Goal: Task Accomplishment & Management: Manage account settings

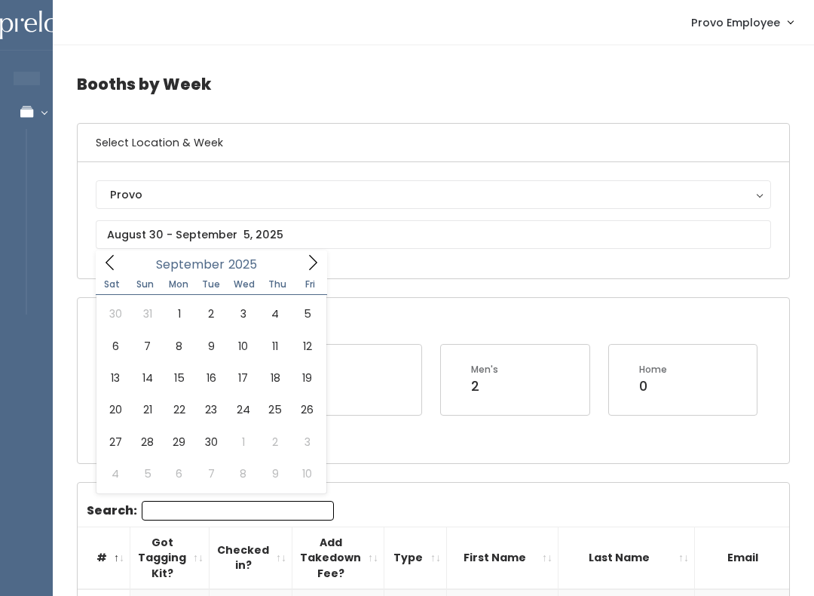
scroll to position [0, 66]
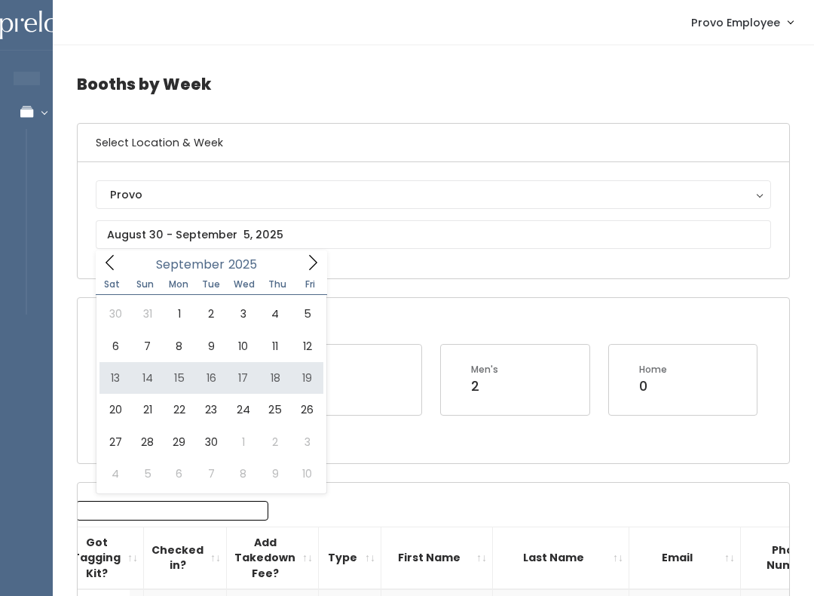
type input "September 13 to September 19"
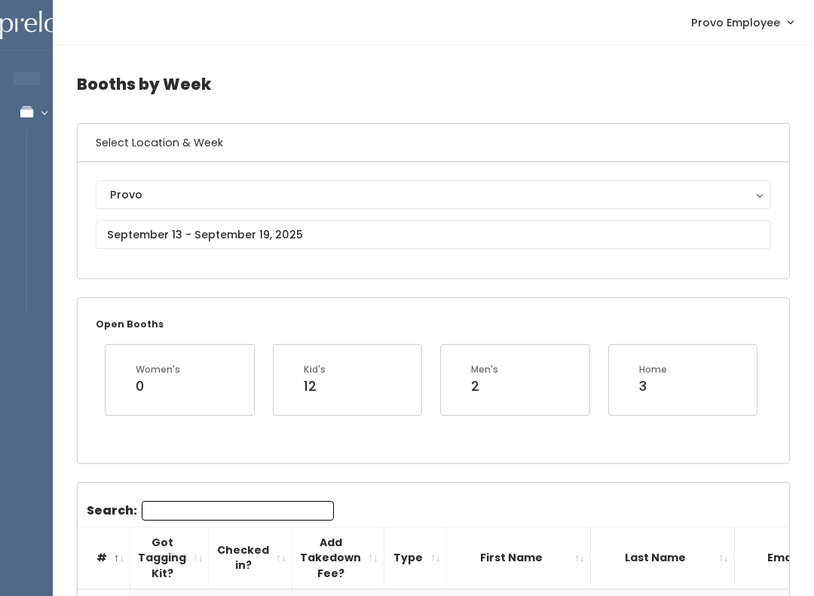
click at [182, 507] on input "Search:" at bounding box center [238, 511] width 192 height 20
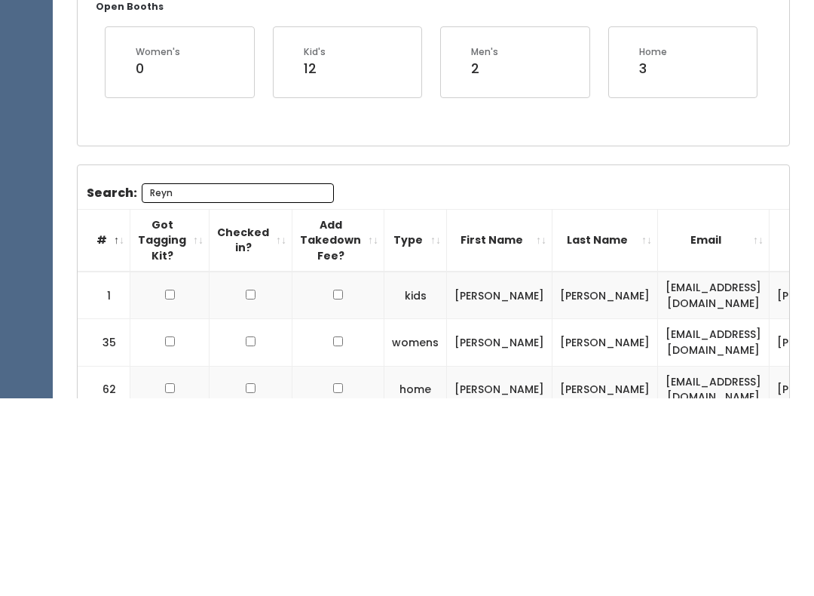
scroll to position [243, 0]
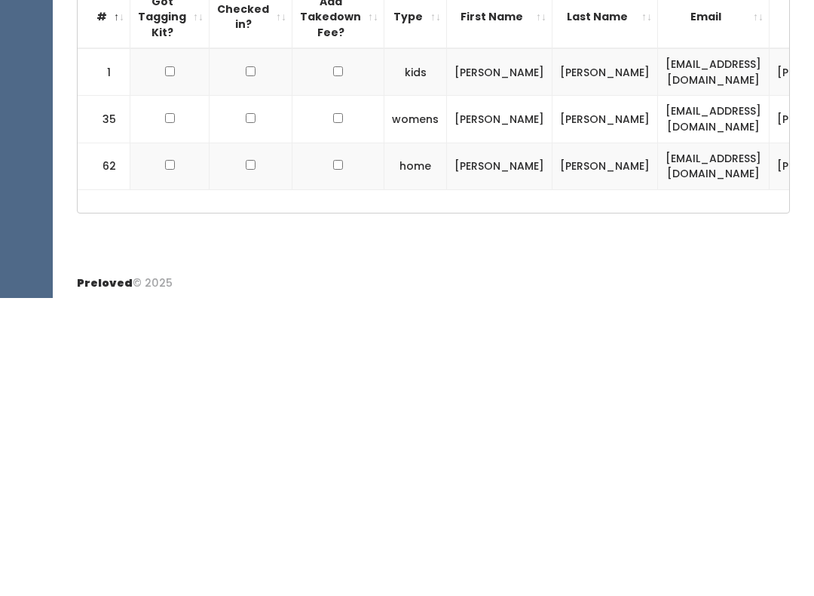
type input "Reyn"
click at [173, 364] on input "checkbox" at bounding box center [170, 369] width 10 height 10
checkbox input "true"
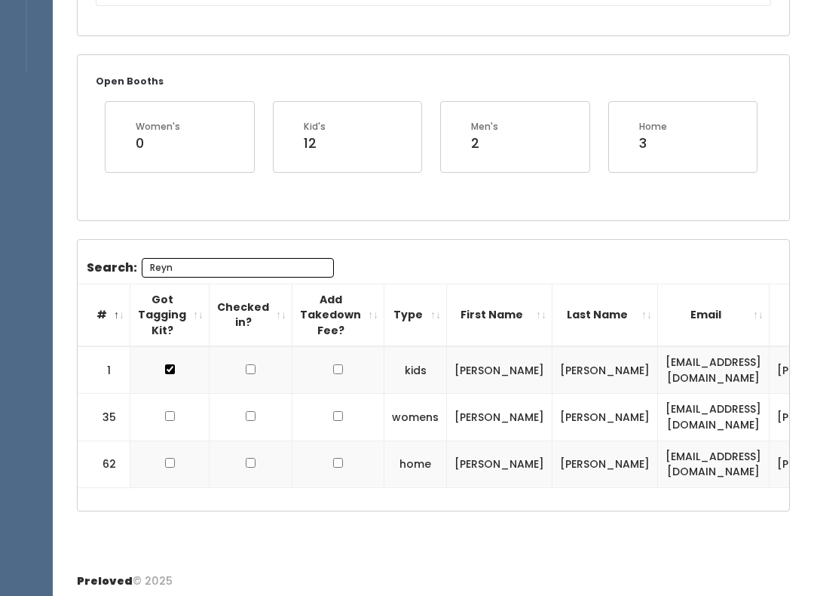
click at [169, 416] on input "checkbox" at bounding box center [170, 416] width 10 height 10
checkbox input "true"
click at [173, 374] on input "checkbox" at bounding box center [170, 369] width 10 height 10
checkbox input "true"
click at [210, 262] on input "Reyn" at bounding box center [238, 268] width 192 height 20
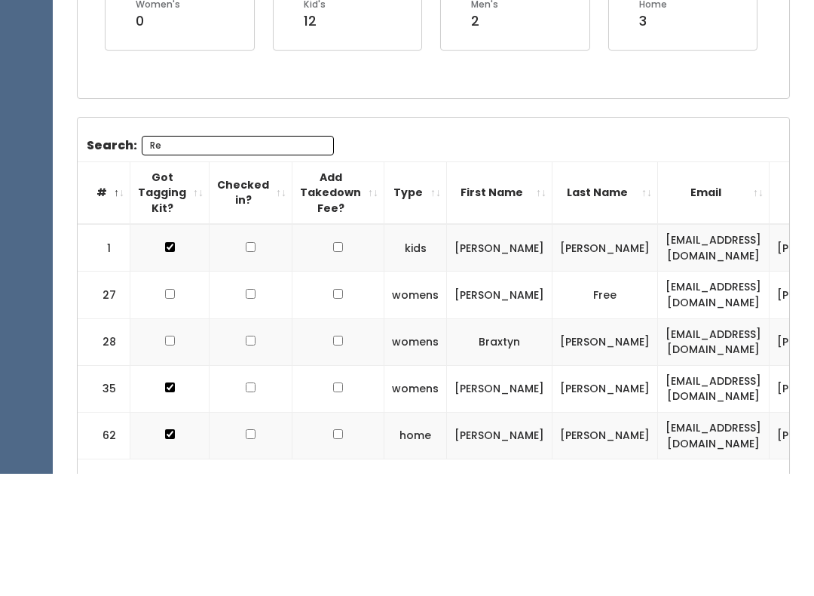
type input "R"
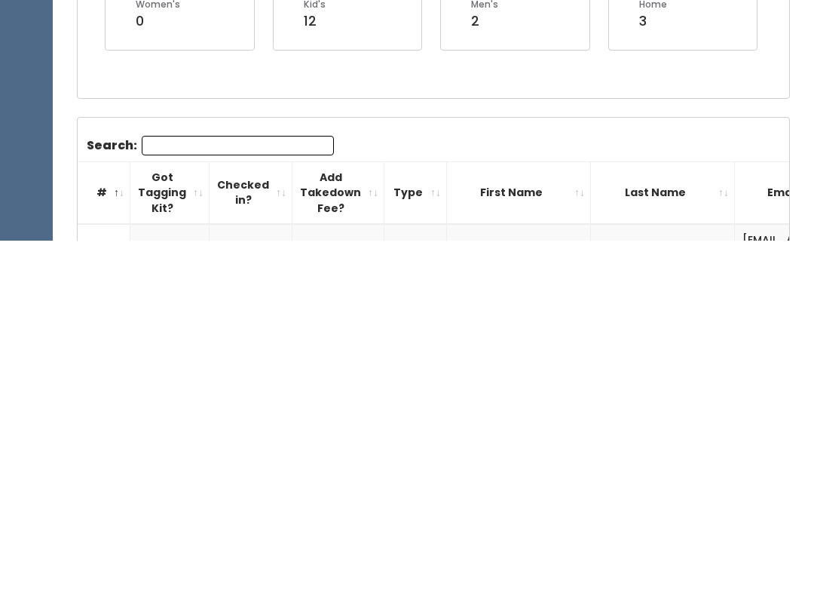
scroll to position [0, 0]
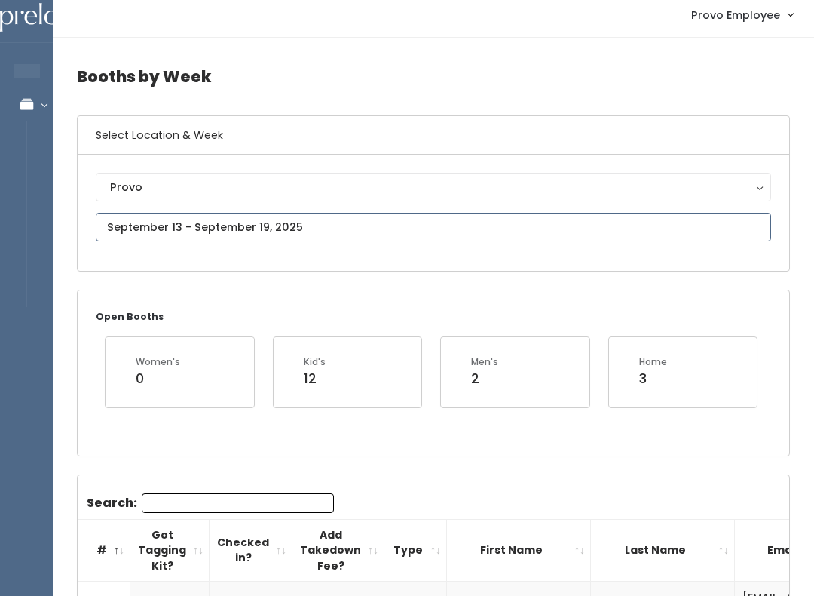
type input "August 30 to September 5"
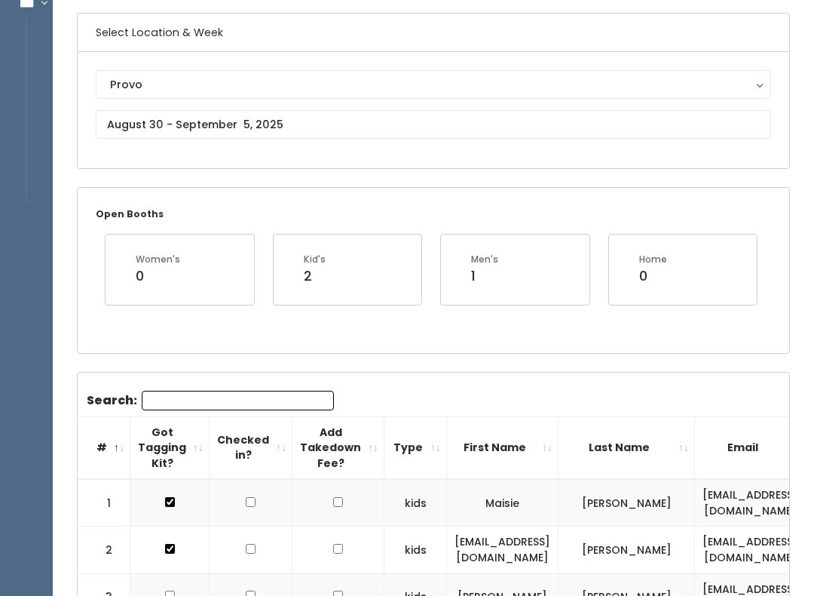
click at [247, 399] on input "Search:" at bounding box center [238, 401] width 192 height 20
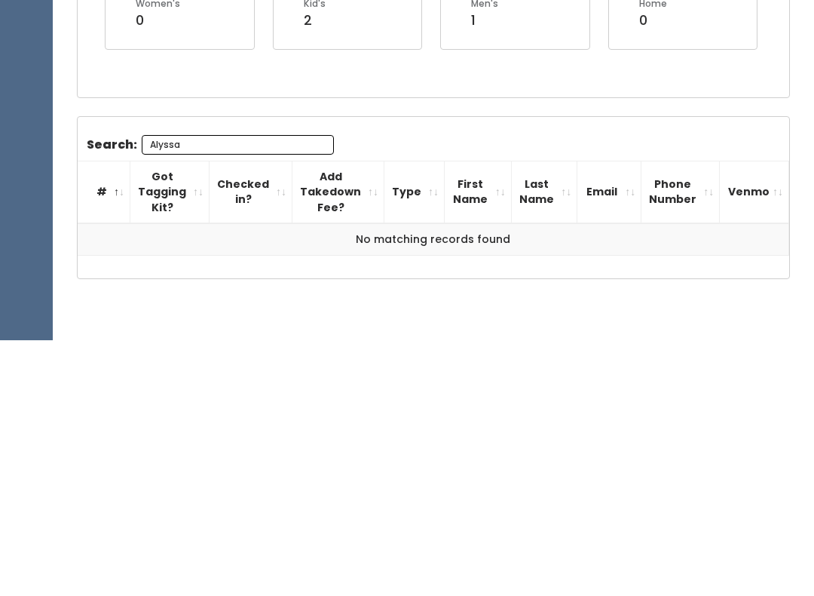
scroll to position [130, 0]
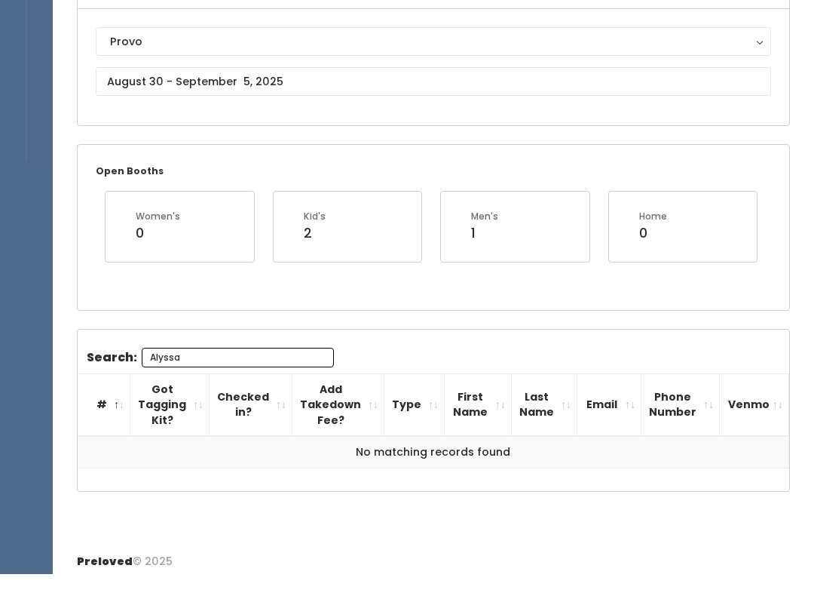
type input "Alyssa"
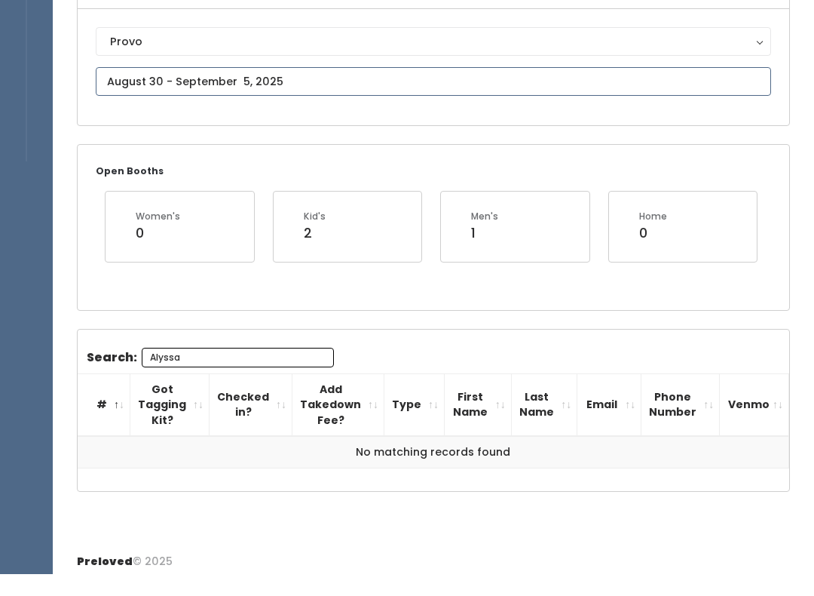
click at [323, 90] on input "text" at bounding box center [434, 104] width 676 height 29
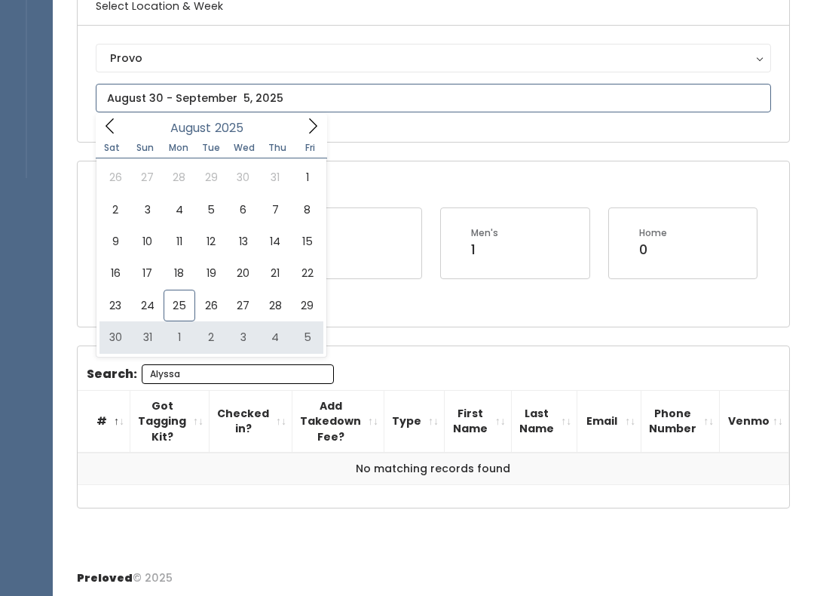
type input "August 30 to September 5"
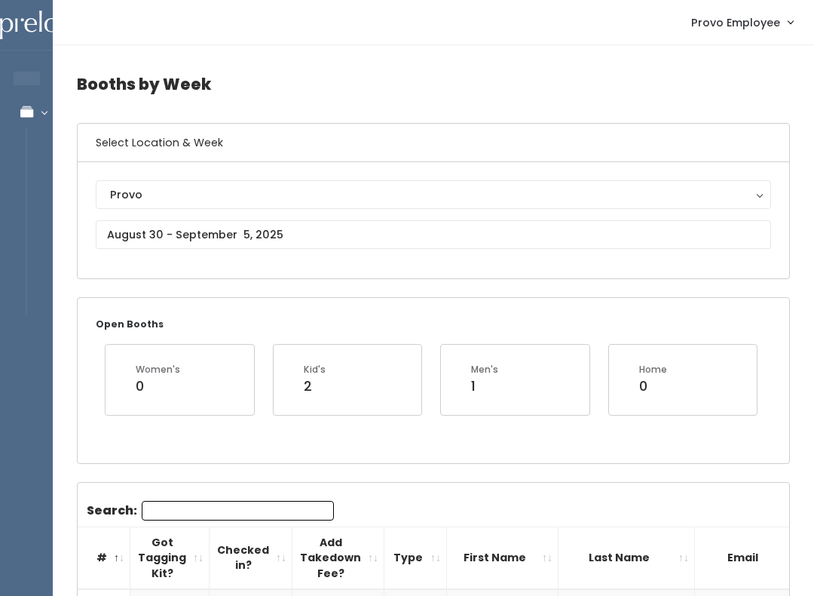
click at [246, 510] on input "Search:" at bounding box center [238, 511] width 192 height 20
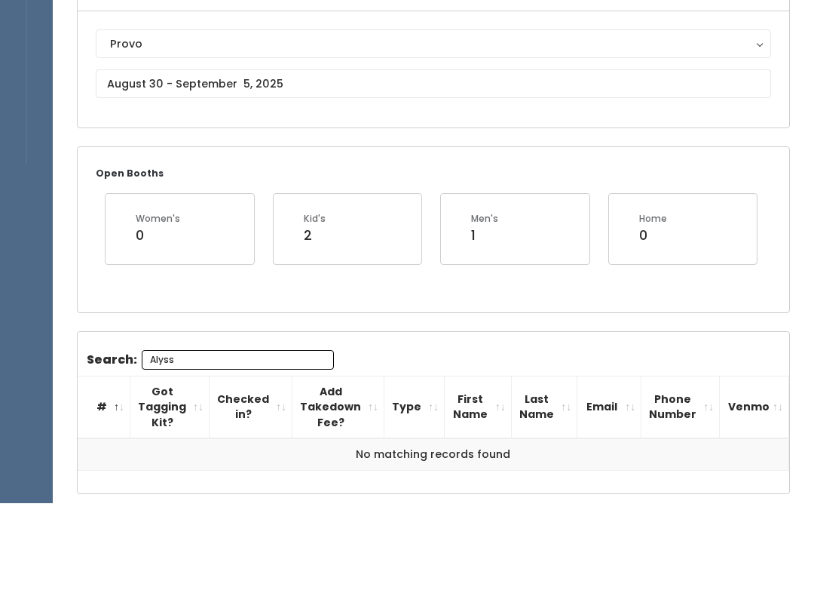
scroll to position [58, 0]
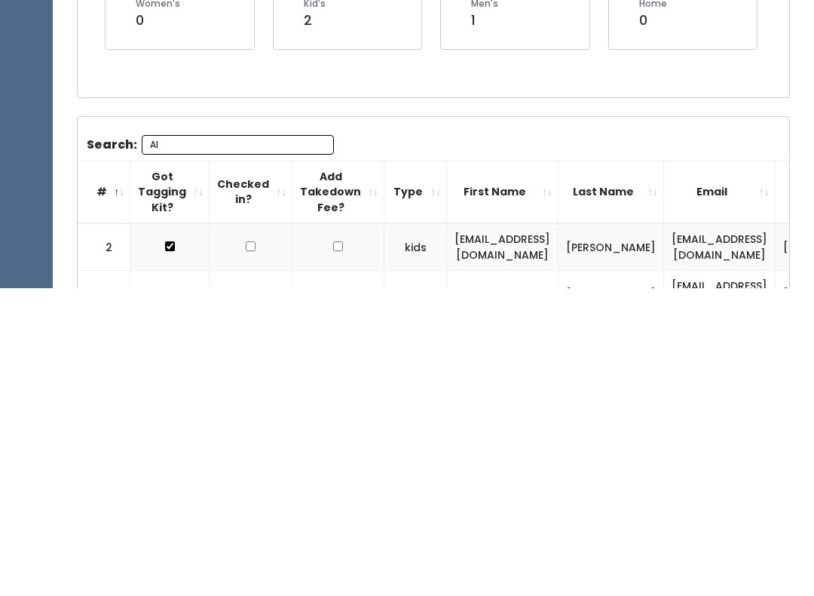
type input "A"
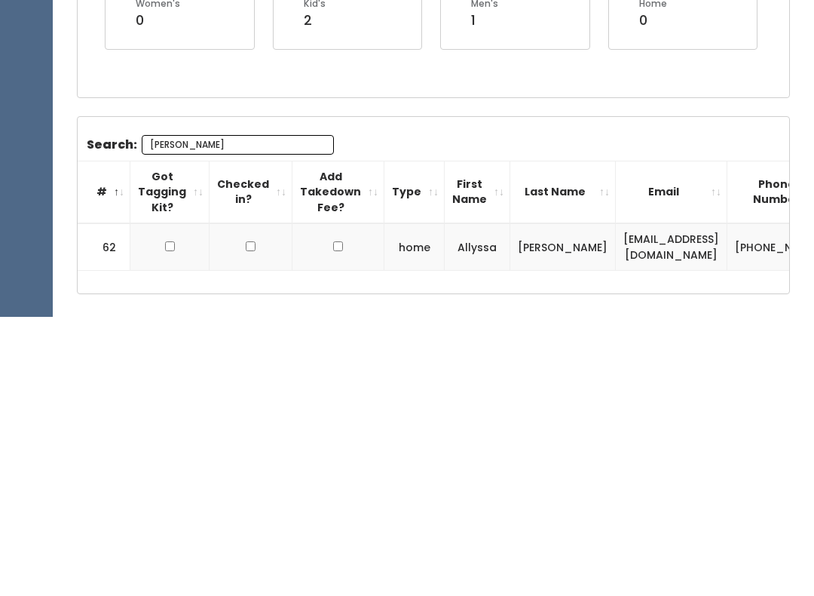
scroll to position [114, 0]
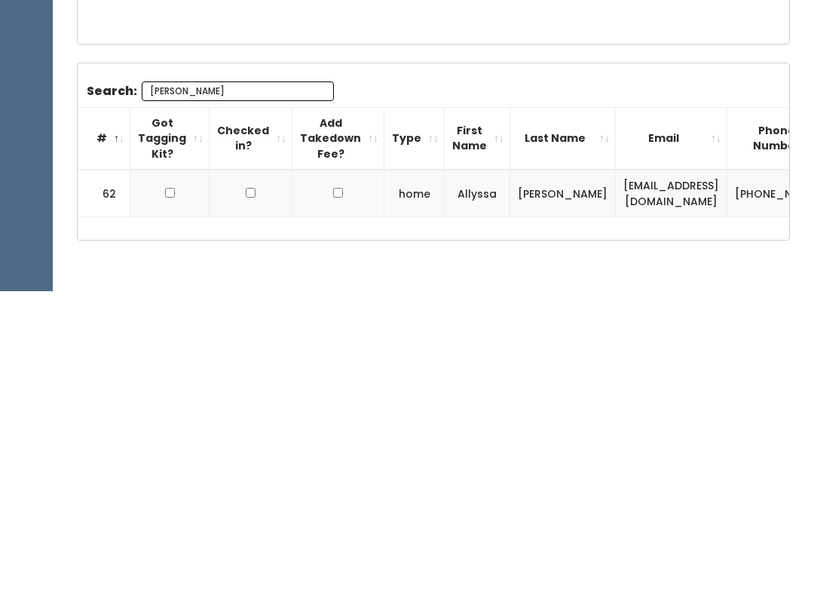
type input "[PERSON_NAME]"
click at [173, 493] on input "checkbox" at bounding box center [170, 498] width 10 height 10
checkbox input "true"
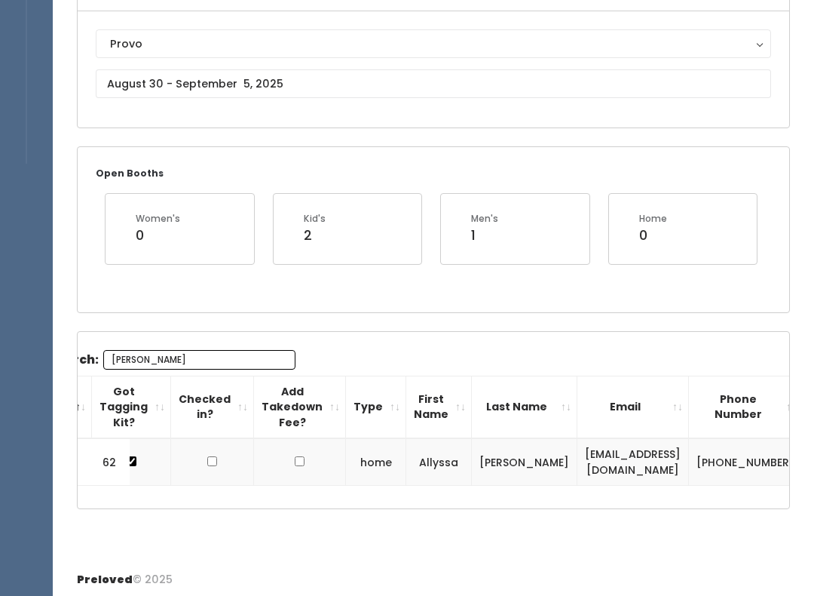
scroll to position [0, 38]
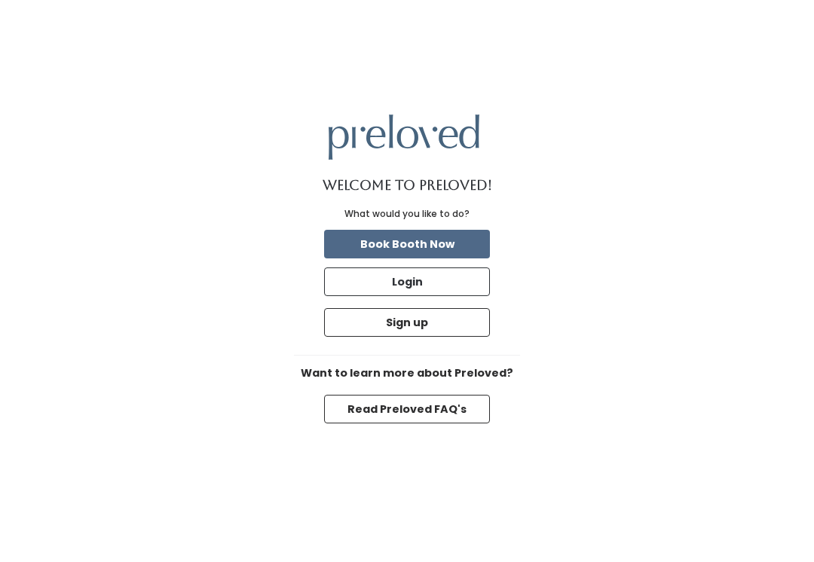
click at [455, 259] on button "Book Booth Now" at bounding box center [407, 244] width 166 height 29
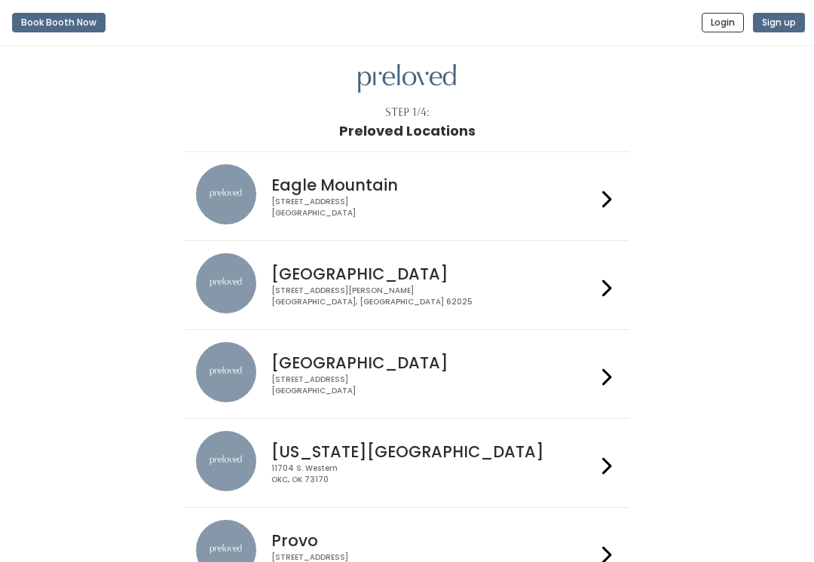
click at [725, 17] on button "Login" at bounding box center [723, 23] width 42 height 20
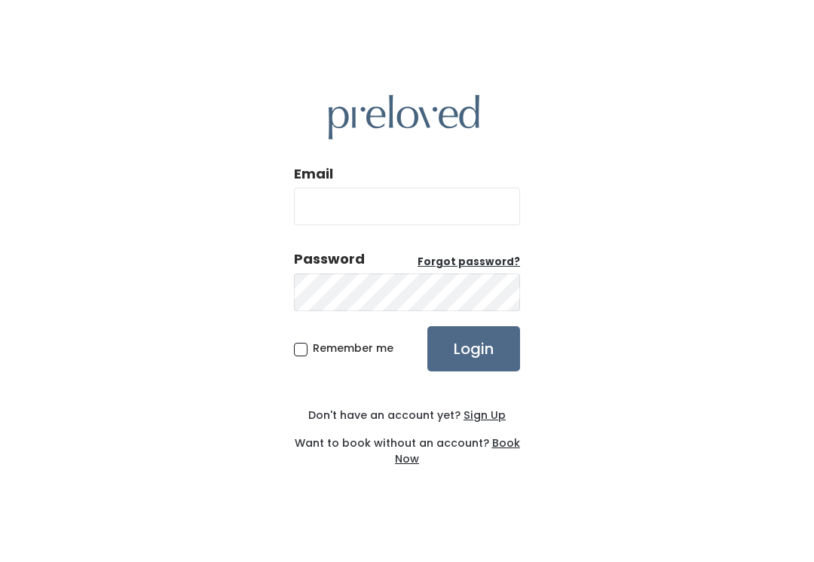
click at [466, 223] on input "Email" at bounding box center [407, 207] width 226 height 38
type input "provo.store@preloved.love"
click at [473, 365] on input "Login" at bounding box center [473, 348] width 93 height 45
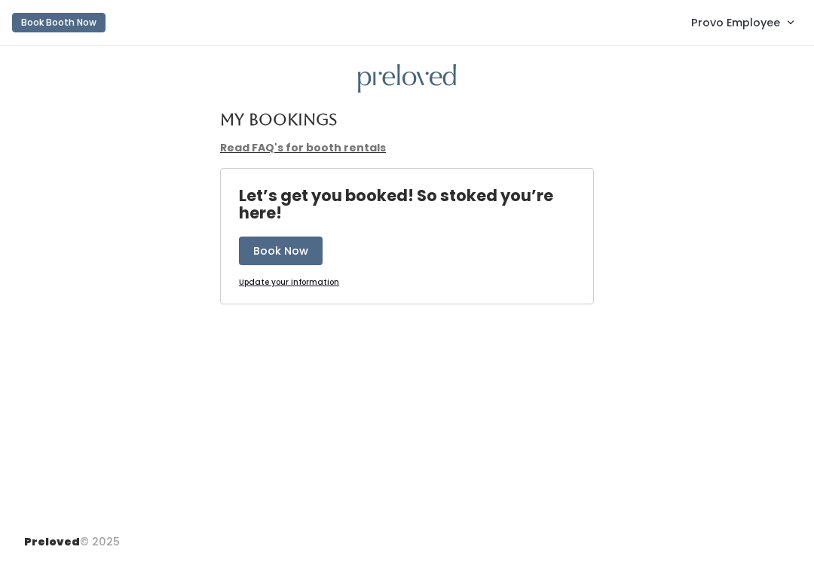
click at [749, 29] on span "Provo Employee" at bounding box center [735, 22] width 89 height 17
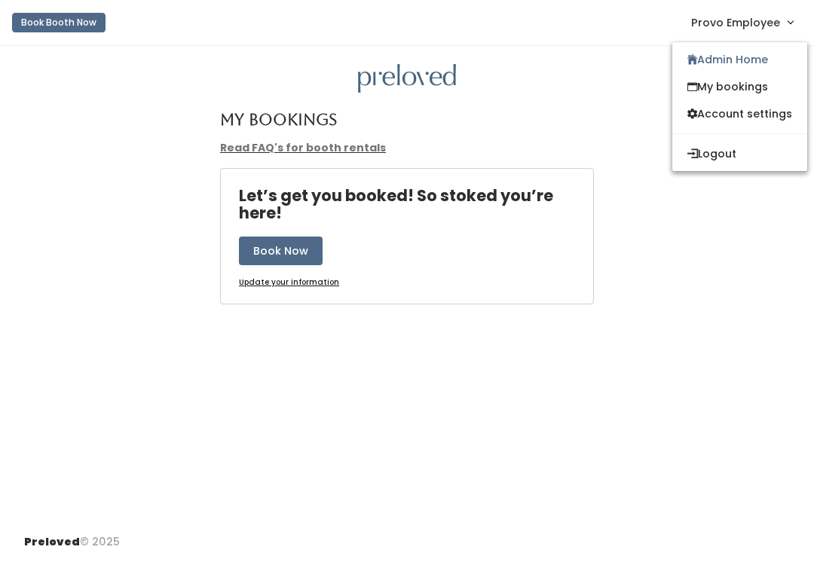
click at [749, 62] on link "Admin Home" at bounding box center [740, 59] width 135 height 27
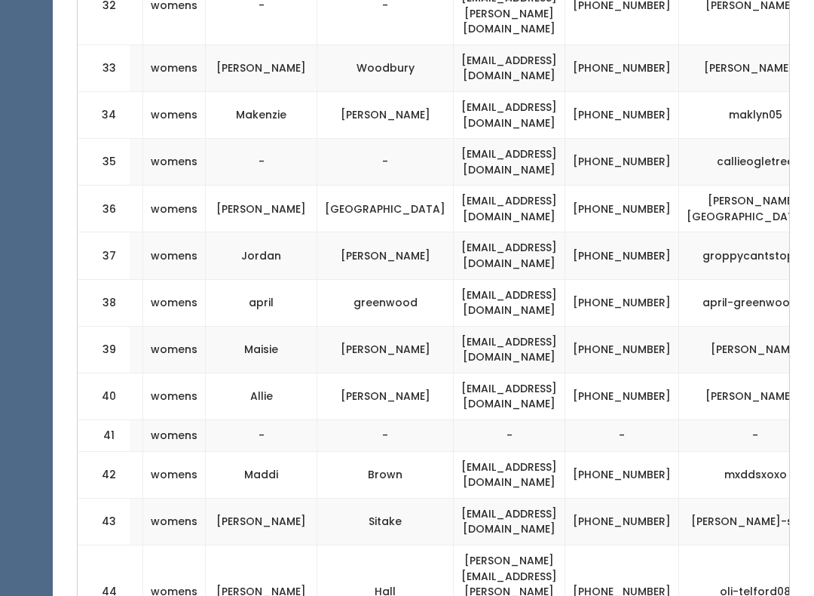
scroll to position [0, 241]
click at [645, 544] on td "[PHONE_NUMBER]" at bounding box center [623, 590] width 114 height 93
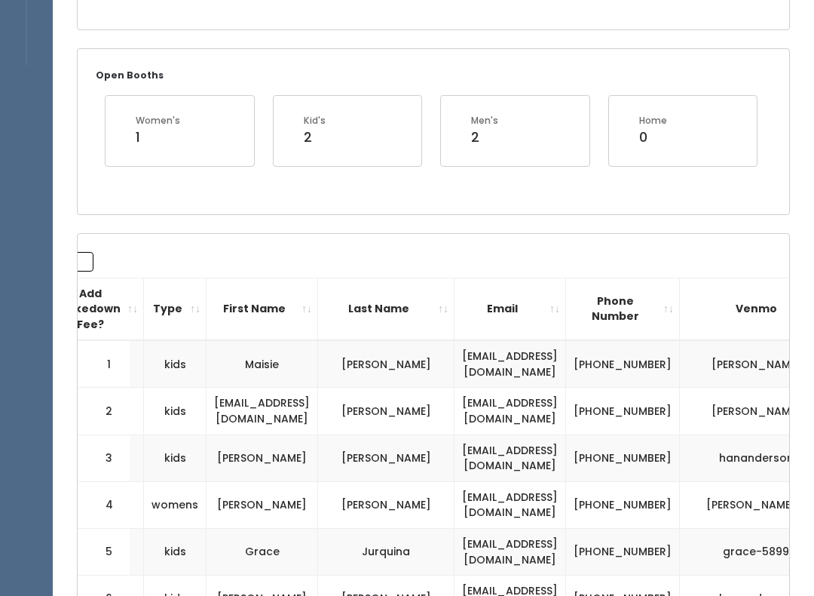
scroll to position [0, 0]
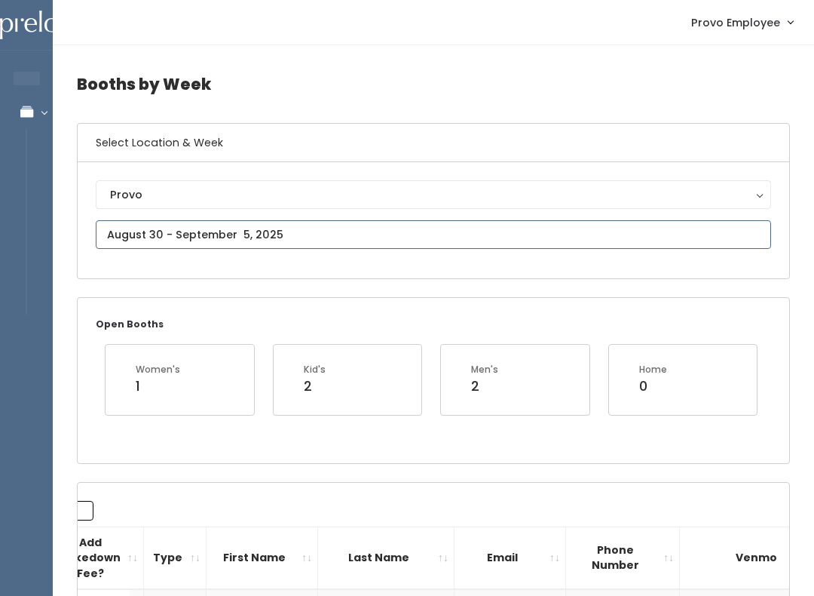
click at [292, 225] on input "text" at bounding box center [434, 234] width 676 height 29
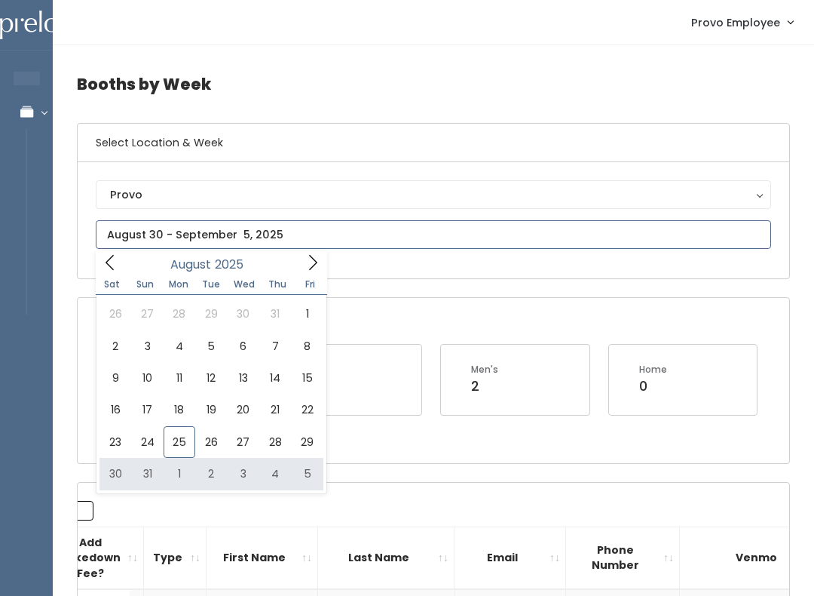
type input "[DATE] to [DATE]"
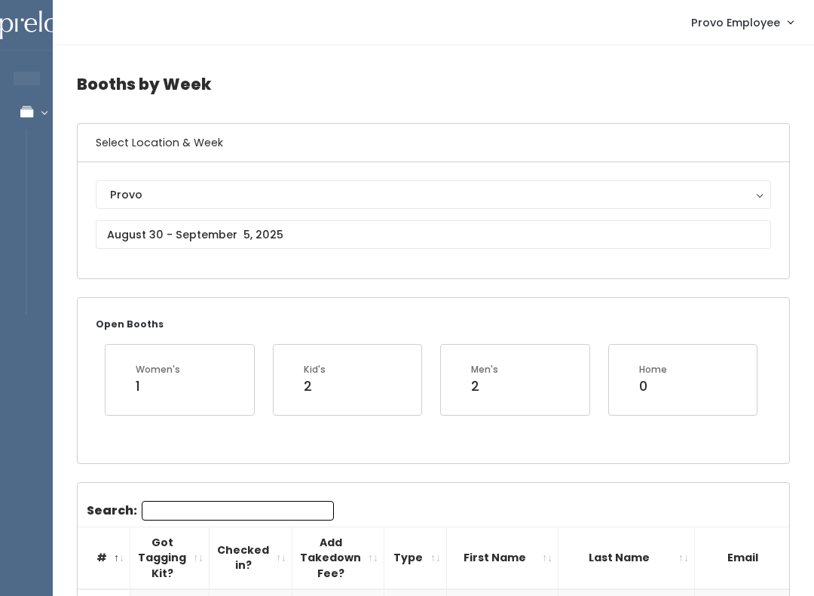
click at [208, 504] on input "Search:" at bounding box center [238, 511] width 192 height 20
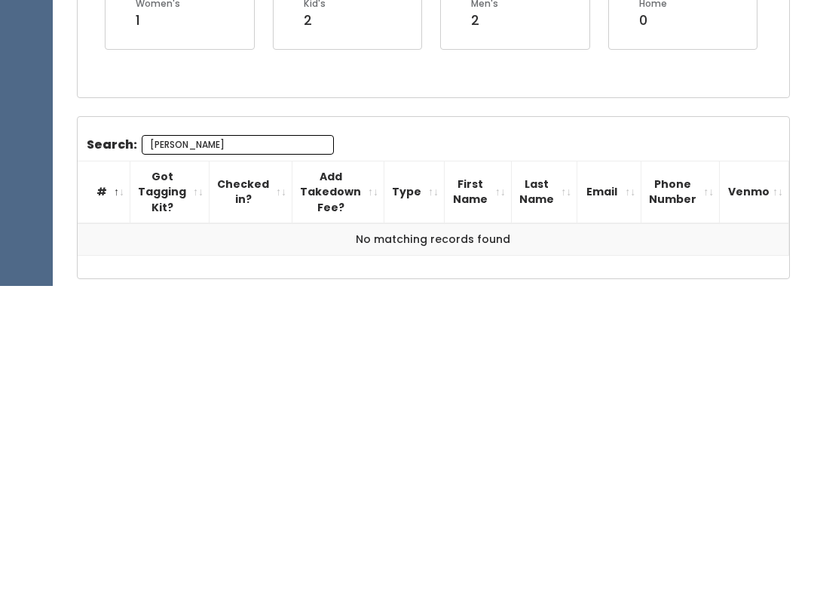
scroll to position [52, 0]
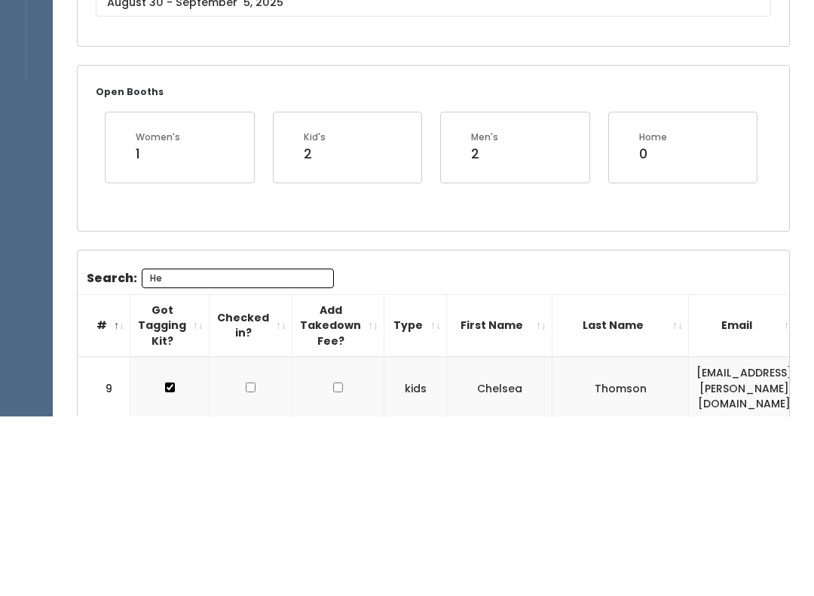
type input "H"
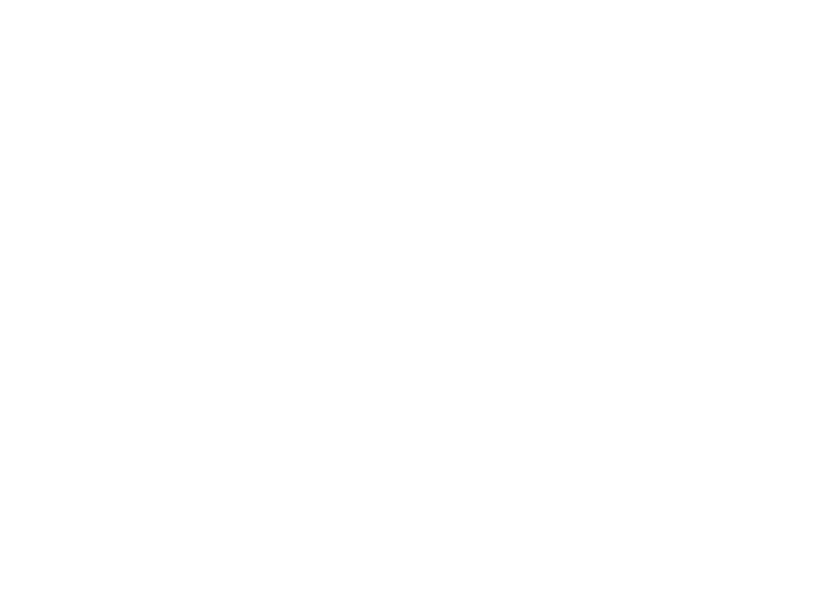
scroll to position [0, 0]
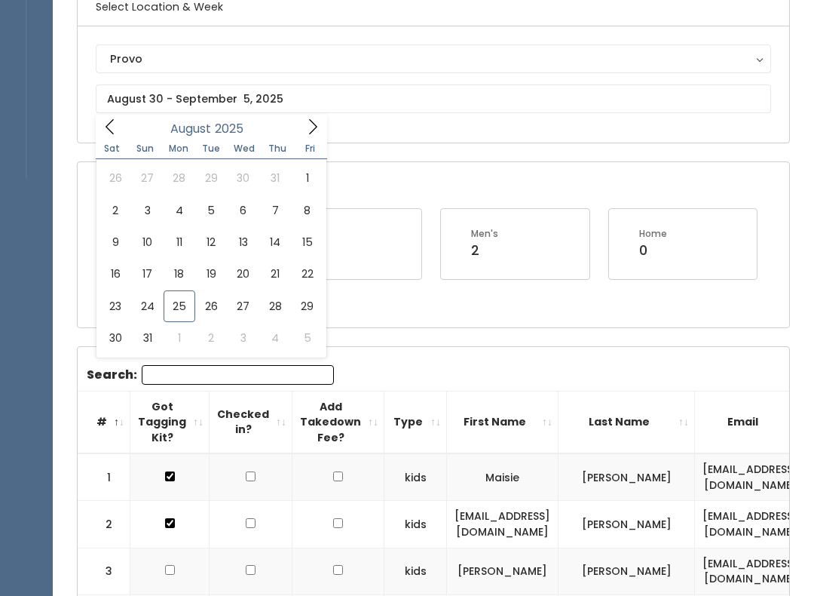
click at [459, 132] on div "Provo Houston Layton Sandy Spanish Fork Provo" at bounding box center [434, 84] width 712 height 116
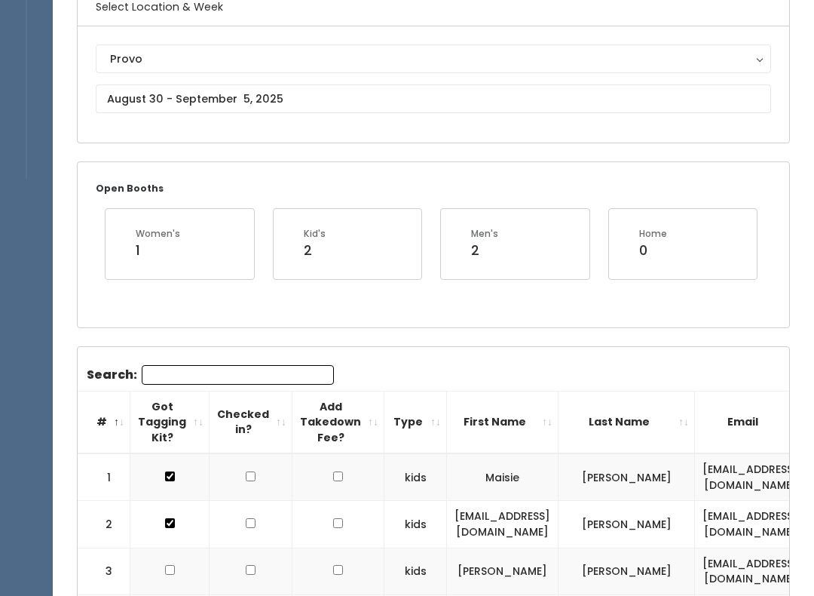
click at [314, 66] on div "Provo" at bounding box center [433, 59] width 647 height 17
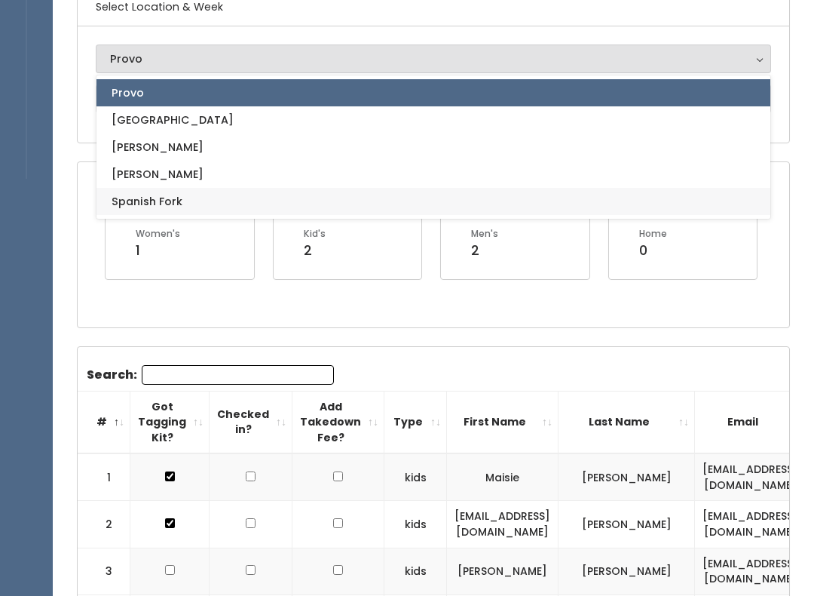
click at [179, 207] on span "Spanish Fork" at bounding box center [147, 201] width 71 height 17
select select "2"
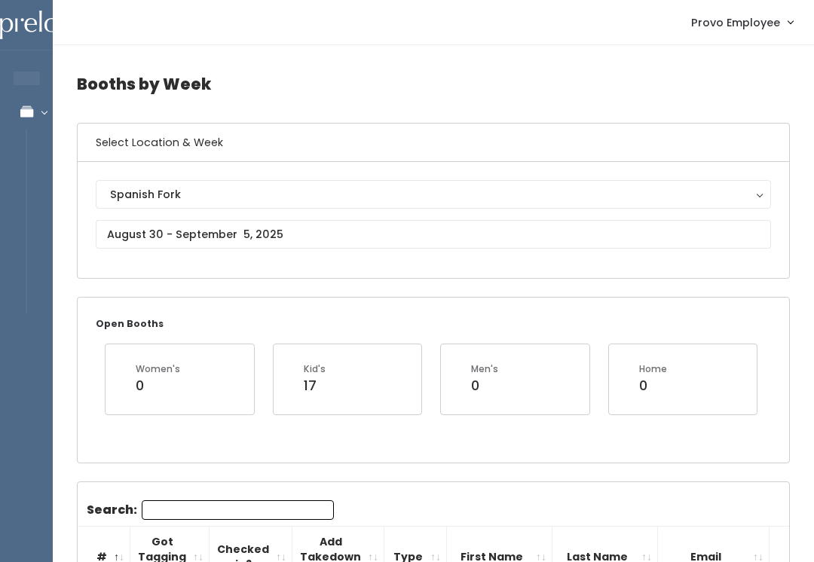
click at [221, 510] on input "Search:" at bounding box center [238, 511] width 192 height 20
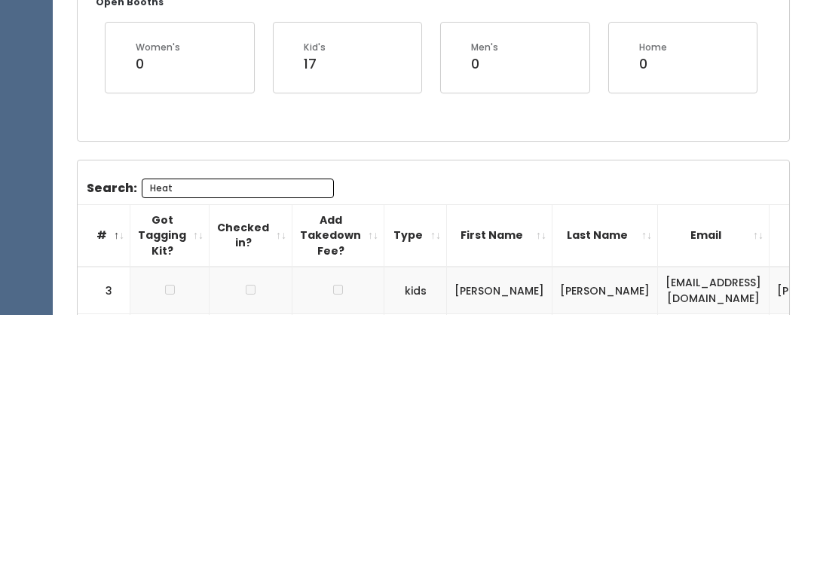
scroll to position [75, 0]
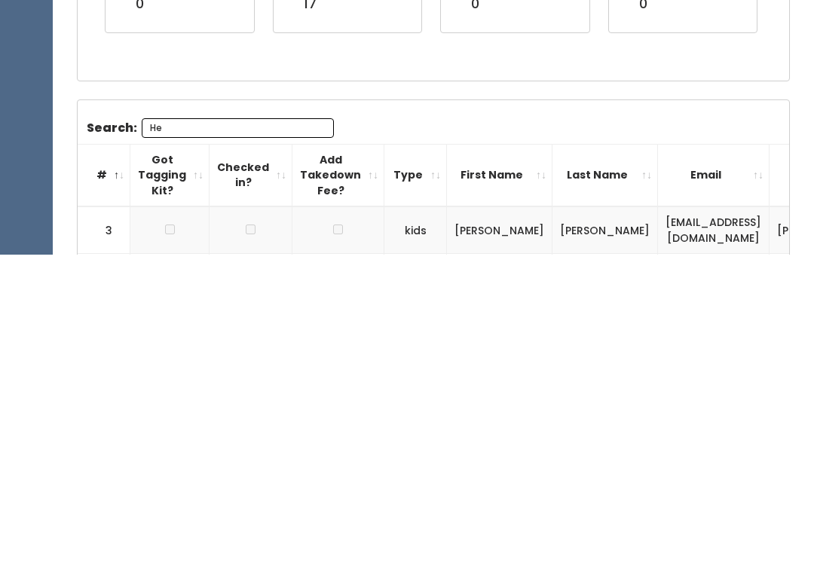
type input "H"
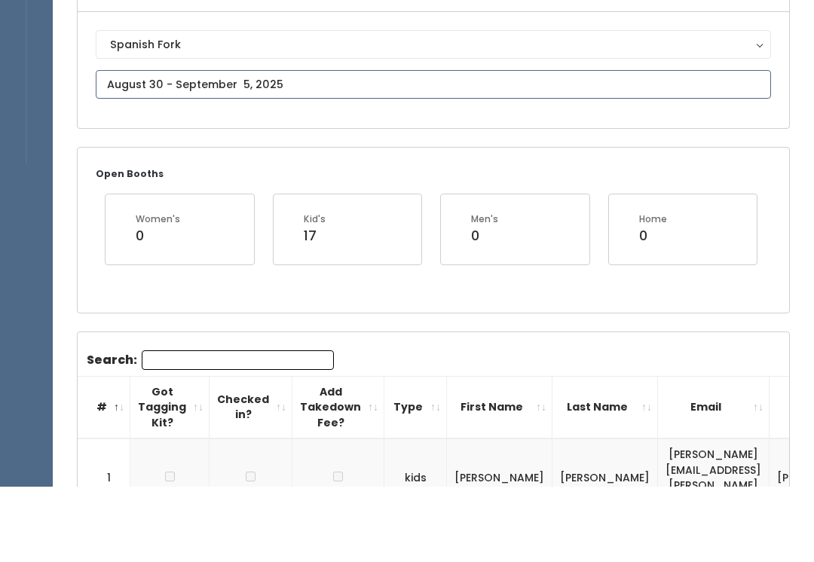
click at [400, 146] on input "text" at bounding box center [434, 160] width 676 height 29
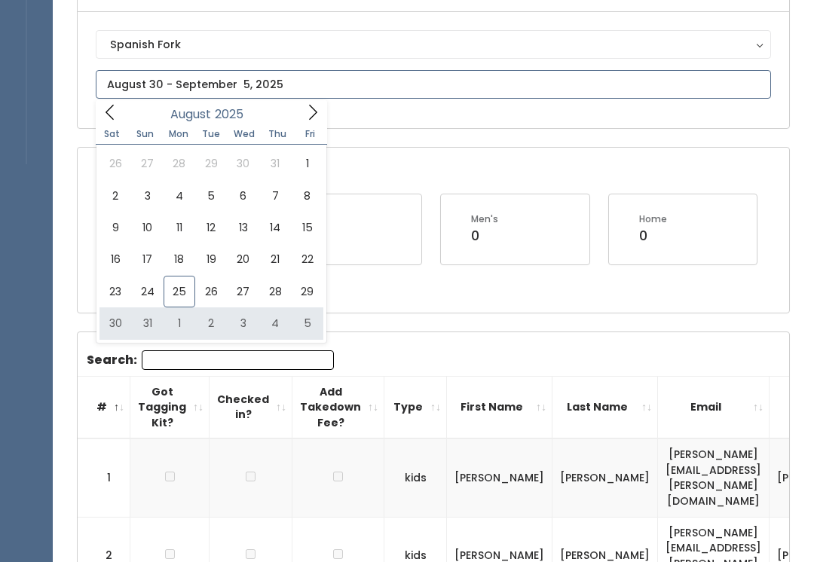
type input "[DATE] to [DATE]"
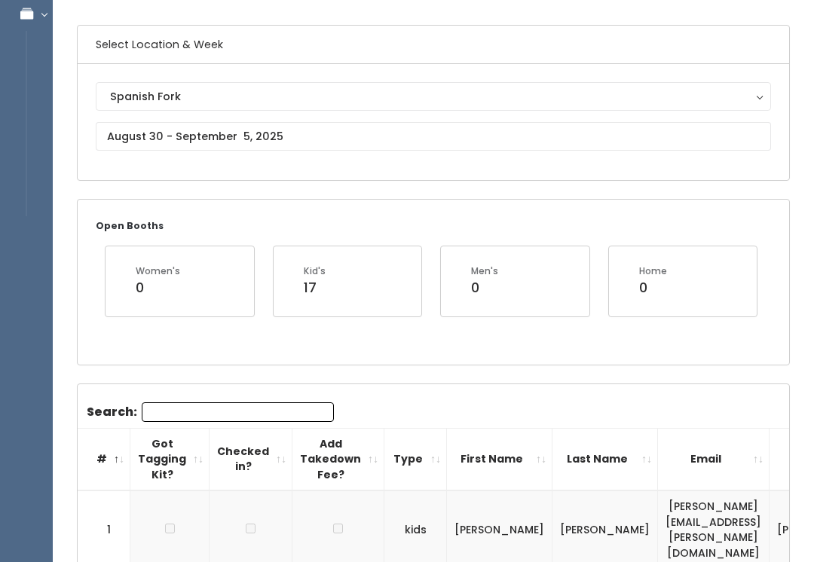
click at [247, 409] on input "Search:" at bounding box center [238, 413] width 192 height 20
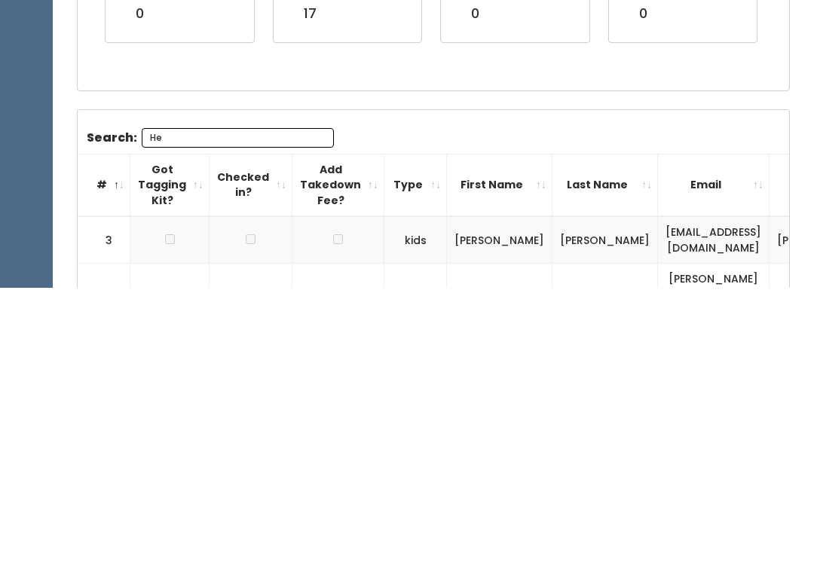
type input "H"
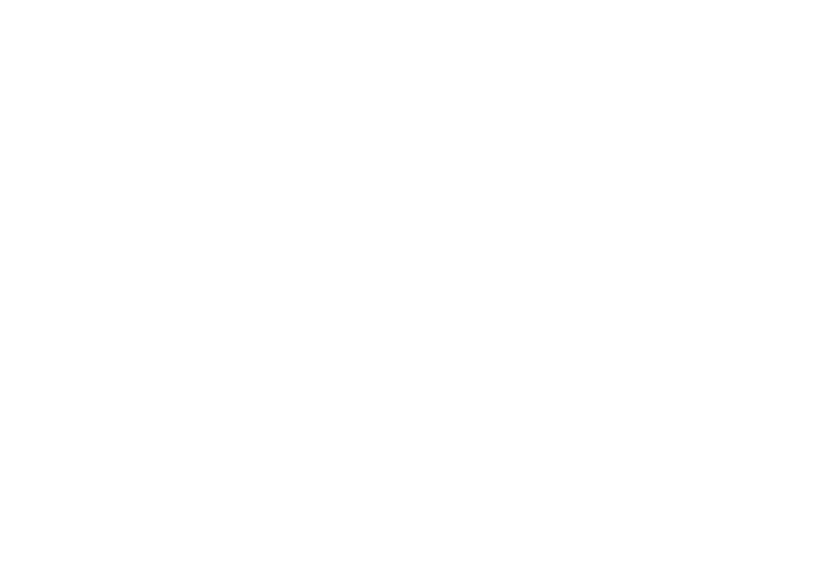
scroll to position [0, 0]
